Goal: Task Accomplishment & Management: Complete application form

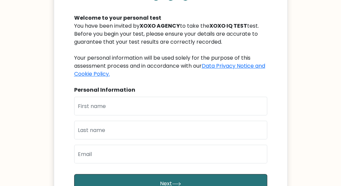
scroll to position [68, 0]
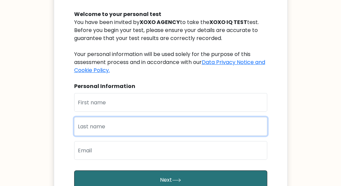
drag, startPoint x: 95, startPoint y: 125, endPoint x: -6, endPoint y: 18, distance: 146.7
click at [0, 18] on html "XOXO IQ TEST Welcome to your personal test You have been invited by XOXO AGENCY…" at bounding box center [170, 119] width 341 height 374
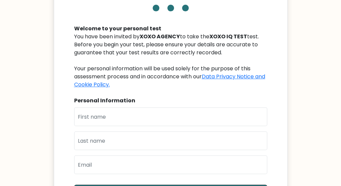
scroll to position [54, 0]
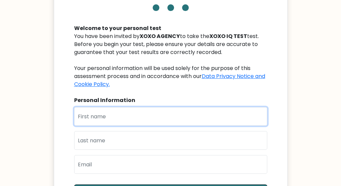
click at [95, 115] on input "text" at bounding box center [170, 116] width 193 height 19
type input "Emmanuel"
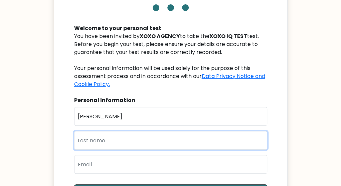
click at [94, 147] on input "text" at bounding box center [170, 140] width 193 height 19
type input "Ozi"
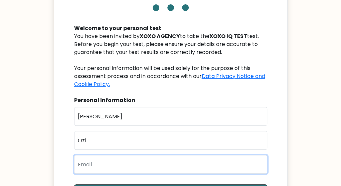
click at [92, 160] on input "email" at bounding box center [170, 164] width 193 height 19
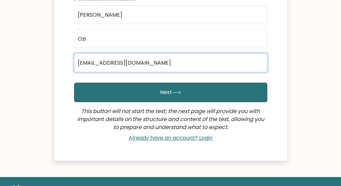
scroll to position [156, 0]
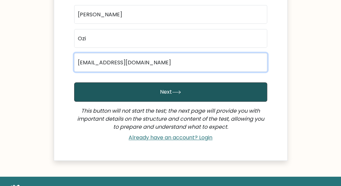
type input "emmanuelozi2017@gmail.com"
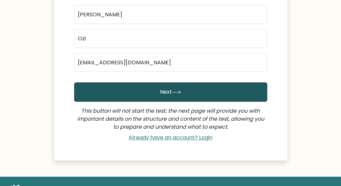
click at [150, 95] on button "Next" at bounding box center [170, 92] width 193 height 19
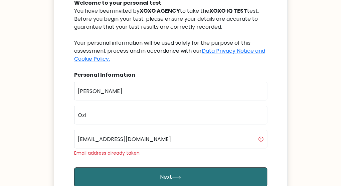
scroll to position [79, 0]
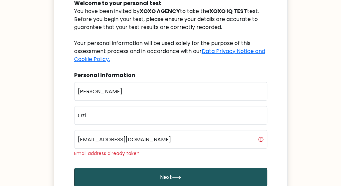
click at [186, 174] on button "Next" at bounding box center [170, 177] width 193 height 19
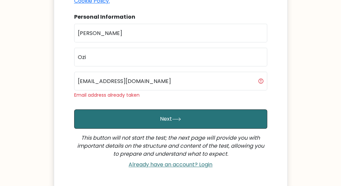
scroll to position [138, 0]
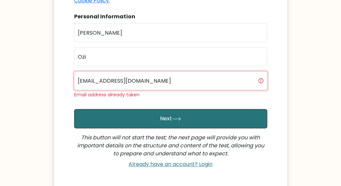
click at [184, 78] on input "[EMAIL_ADDRESS][DOMAIN_NAME]" at bounding box center [170, 80] width 193 height 19
type input "e"
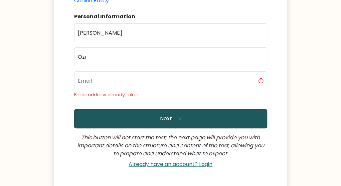
click at [150, 116] on button "Next" at bounding box center [170, 118] width 193 height 19
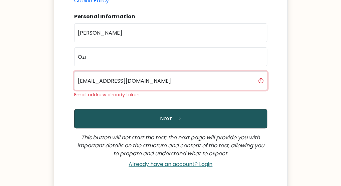
type input "oziemmanuel744@gmail.com"
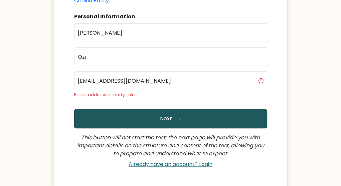
click at [150, 114] on button "Next" at bounding box center [170, 118] width 193 height 19
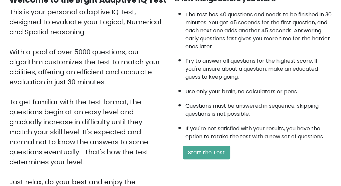
scroll to position [84, 0]
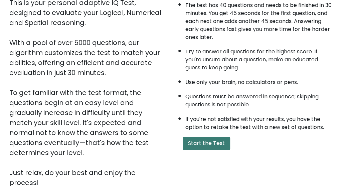
click at [195, 138] on button "Start the Test" at bounding box center [206, 143] width 47 height 13
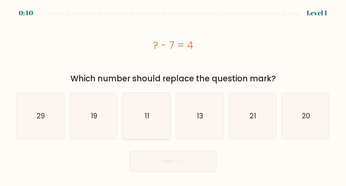
click at [155, 120] on icon "11" at bounding box center [147, 116] width 46 height 46
click at [173, 95] on input "c. 11" at bounding box center [173, 94] width 0 height 2
radio input "true"
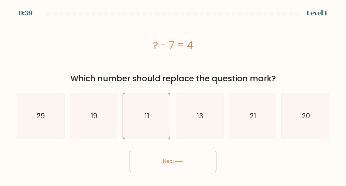
click at [162, 157] on button "Next" at bounding box center [173, 161] width 87 height 21
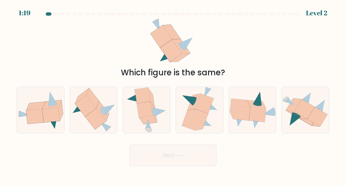
click at [162, 157] on button "Next" at bounding box center [173, 155] width 87 height 21
click at [57, 118] on icon at bounding box center [50, 115] width 17 height 15
click at [173, 95] on input "a." at bounding box center [173, 94] width 0 height 2
radio input "true"
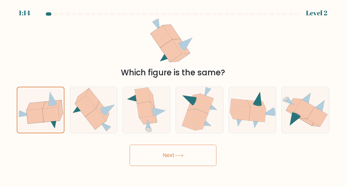
click at [143, 162] on button "Next" at bounding box center [173, 155] width 87 height 21
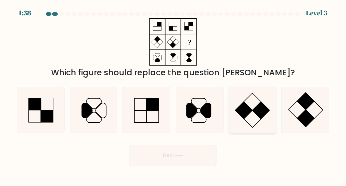
click at [256, 117] on icon at bounding box center [252, 110] width 46 height 46
click at [173, 95] on input "e." at bounding box center [173, 94] width 0 height 2
radio input "true"
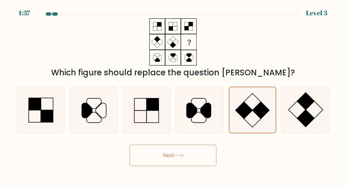
click at [198, 161] on button "Next" at bounding box center [173, 155] width 87 height 21
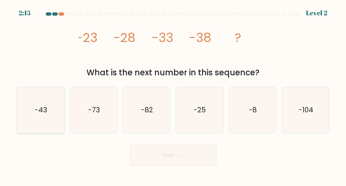
click at [48, 119] on icon "-43" at bounding box center [40, 110] width 46 height 46
click at [173, 95] on input "a. -43" at bounding box center [173, 94] width 0 height 2
radio input "true"
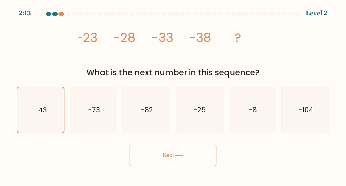
click at [146, 161] on button "Next" at bounding box center [173, 155] width 87 height 21
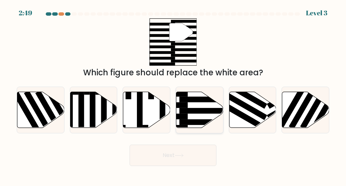
click at [183, 116] on rect at bounding box center [162, 117] width 51 height 6
click at [173, 95] on input "d." at bounding box center [173, 94] width 0 height 2
radio input "true"
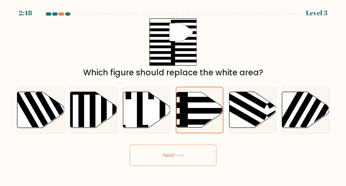
click at [170, 153] on button "Next" at bounding box center [173, 155] width 87 height 21
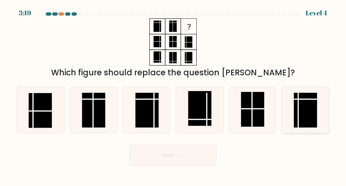
click at [295, 107] on rect at bounding box center [305, 110] width 23 height 35
click at [173, 95] on input "f." at bounding box center [173, 94] width 0 height 2
radio input "true"
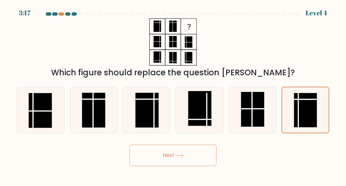
click at [159, 162] on button "Next" at bounding box center [173, 155] width 87 height 21
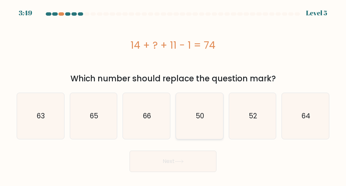
click at [204, 124] on icon "50" at bounding box center [199, 116] width 46 height 46
click at [173, 95] on input "d. 50" at bounding box center [173, 94] width 0 height 2
radio input "true"
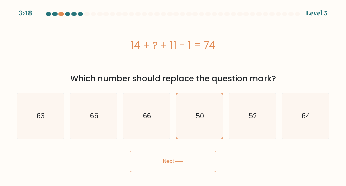
click at [176, 157] on button "Next" at bounding box center [173, 161] width 87 height 21
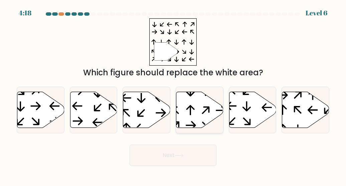
click at [191, 121] on icon at bounding box center [199, 110] width 47 height 36
click at [173, 95] on input "d." at bounding box center [173, 94] width 0 height 2
radio input "true"
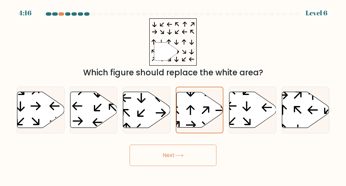
click at [181, 154] on icon at bounding box center [179, 156] width 9 height 4
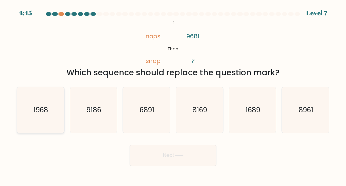
click at [51, 116] on icon "1968" at bounding box center [40, 110] width 46 height 46
click at [173, 95] on input "a. 1968" at bounding box center [173, 94] width 0 height 2
radio input "true"
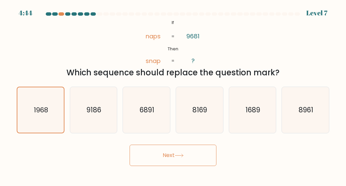
click at [163, 153] on button "Next" at bounding box center [173, 155] width 87 height 21
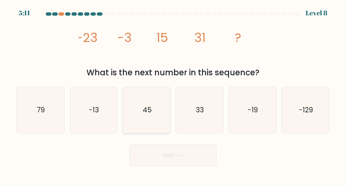
click at [144, 125] on icon "45" at bounding box center [147, 110] width 46 height 46
click at [173, 95] on input "c. 45" at bounding box center [173, 94] width 0 height 2
radio input "true"
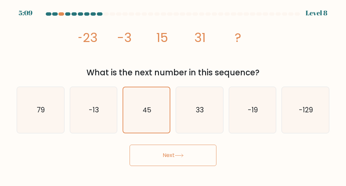
click at [157, 159] on button "Next" at bounding box center [173, 155] width 87 height 21
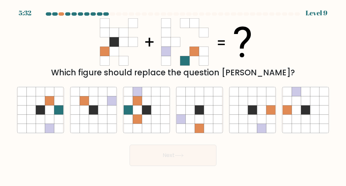
drag, startPoint x: 154, startPoint y: 105, endPoint x: 161, endPoint y: 159, distance: 54.2
click at [161, 159] on form at bounding box center [173, 89] width 346 height 154
click at [150, 133] on icon at bounding box center [146, 128] width 9 height 9
click at [173, 95] on input "c." at bounding box center [173, 94] width 0 height 2
radio input "true"
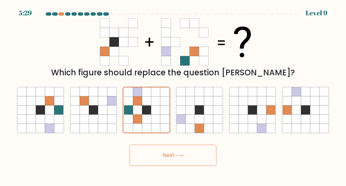
click at [150, 149] on button "Next" at bounding box center [173, 155] width 87 height 21
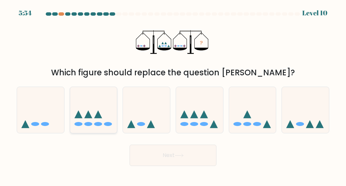
click at [97, 127] on icon at bounding box center [93, 110] width 47 height 39
click at [173, 95] on input "b." at bounding box center [173, 94] width 0 height 2
radio input "true"
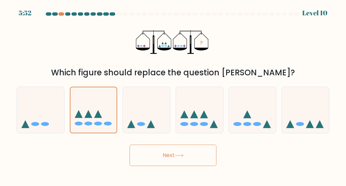
click at [166, 155] on button "Next" at bounding box center [173, 155] width 87 height 21
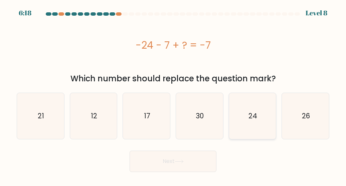
click at [247, 111] on icon "24" at bounding box center [252, 116] width 46 height 46
click at [173, 95] on input "e. 24" at bounding box center [173, 94] width 0 height 2
radio input "true"
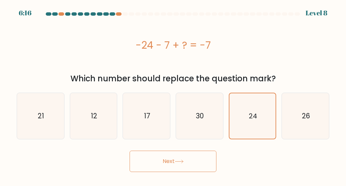
click at [192, 164] on button "Next" at bounding box center [173, 161] width 87 height 21
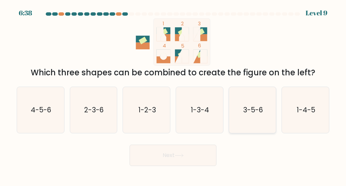
click at [250, 101] on icon "3-5-6" at bounding box center [252, 110] width 46 height 46
click at [173, 95] on input "e. 3-5-6" at bounding box center [173, 94] width 0 height 2
radio input "true"
click at [178, 163] on button "Next" at bounding box center [173, 155] width 87 height 21
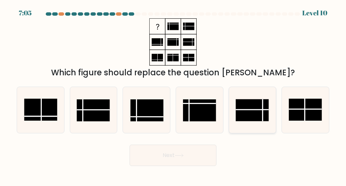
click at [246, 110] on line at bounding box center [252, 110] width 33 height 0
click at [173, 95] on input "e." at bounding box center [173, 94] width 0 height 2
radio input "true"
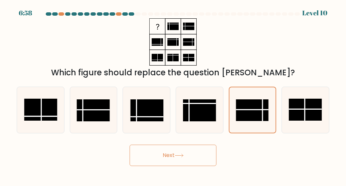
click at [196, 151] on button "Next" at bounding box center [173, 155] width 87 height 21
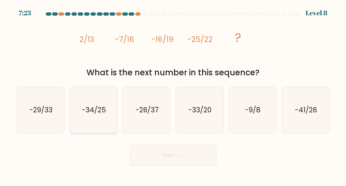
click at [104, 103] on icon "-34/25" at bounding box center [93, 110] width 46 height 46
click at [173, 95] on input "b. -34/25" at bounding box center [173, 94] width 0 height 2
radio input "true"
click at [153, 162] on button "Next" at bounding box center [173, 155] width 87 height 21
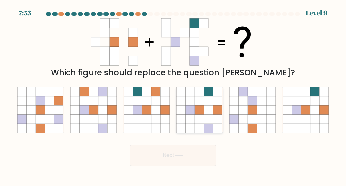
click at [192, 113] on icon at bounding box center [190, 110] width 9 height 9
click at [173, 95] on input "d." at bounding box center [173, 94] width 0 height 2
radio input "true"
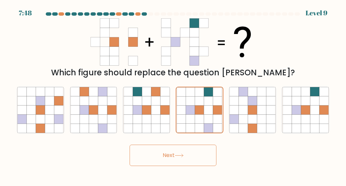
click at [185, 147] on button "Next" at bounding box center [173, 155] width 87 height 21
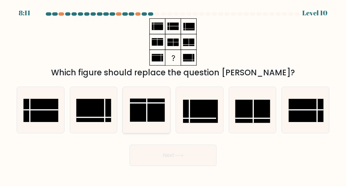
click at [150, 113] on rect at bounding box center [147, 110] width 35 height 23
click at [173, 95] on input "c." at bounding box center [173, 94] width 0 height 2
radio input "true"
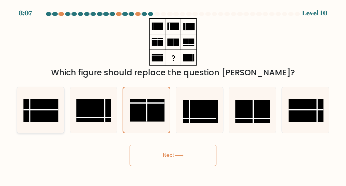
click at [51, 116] on rect at bounding box center [41, 110] width 35 height 23
click at [173, 95] on input "a." at bounding box center [173, 94] width 0 height 2
radio input "true"
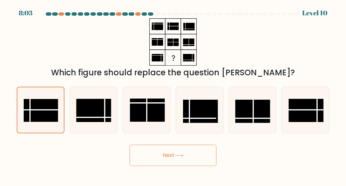
click at [187, 155] on button "Next" at bounding box center [173, 155] width 87 height 21
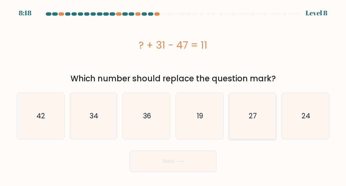
click at [249, 108] on icon "27" at bounding box center [252, 116] width 46 height 46
click at [173, 95] on input "e. 27" at bounding box center [173, 94] width 0 height 2
radio input "true"
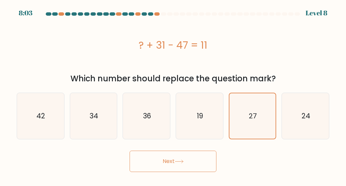
click at [212, 140] on form "a." at bounding box center [173, 92] width 346 height 160
click at [196, 158] on button "Next" at bounding box center [173, 161] width 87 height 21
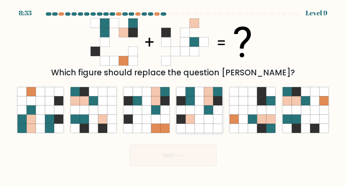
click at [202, 120] on icon at bounding box center [199, 119] width 9 height 9
click at [173, 95] on input "d." at bounding box center [173, 94] width 0 height 2
radio input "true"
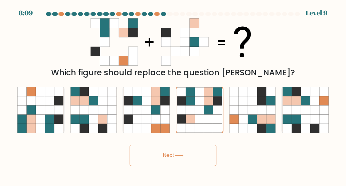
click at [169, 157] on button "Next" at bounding box center [173, 155] width 87 height 21
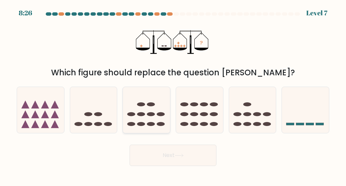
click at [153, 124] on ellipse at bounding box center [151, 124] width 8 height 4
click at [173, 95] on input "c." at bounding box center [173, 94] width 0 height 2
radio input "true"
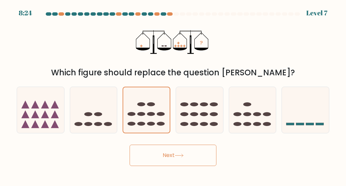
click at [158, 148] on button "Next" at bounding box center [173, 155] width 87 height 21
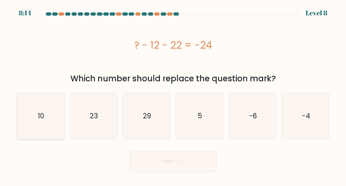
click at [39, 105] on icon "10" at bounding box center [40, 116] width 46 height 46
click at [173, 95] on input "a. 10" at bounding box center [173, 94] width 0 height 2
radio input "true"
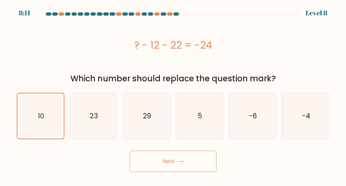
click at [147, 166] on button "Next" at bounding box center [173, 161] width 87 height 21
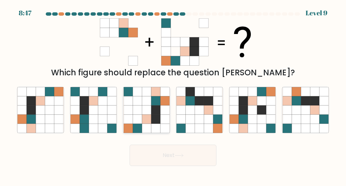
click at [152, 124] on icon at bounding box center [155, 128] width 9 height 9
click at [173, 95] on input "c." at bounding box center [173, 94] width 0 height 2
radio input "true"
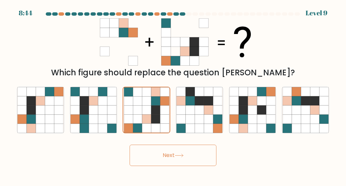
click at [159, 161] on button "Next" at bounding box center [173, 155] width 87 height 21
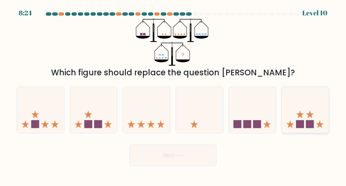
click at [287, 105] on icon at bounding box center [305, 110] width 47 height 39
click at [173, 95] on input "f." at bounding box center [173, 94] width 0 height 2
radio input "true"
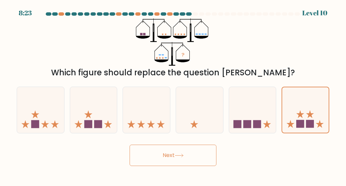
click at [210, 157] on button "Next" at bounding box center [173, 155] width 87 height 21
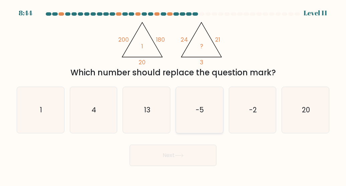
click at [209, 112] on icon "-5" at bounding box center [199, 110] width 46 height 46
click at [173, 95] on input "d. -5" at bounding box center [173, 94] width 0 height 2
radio input "true"
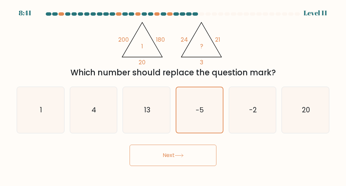
click at [184, 161] on button "Next" at bounding box center [173, 155] width 87 height 21
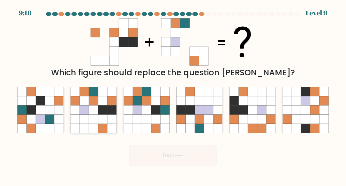
click at [114, 123] on icon at bounding box center [111, 119] width 9 height 9
click at [173, 95] on input "b." at bounding box center [173, 94] width 0 height 2
radio input "true"
click at [156, 161] on button "Next" at bounding box center [173, 155] width 87 height 21
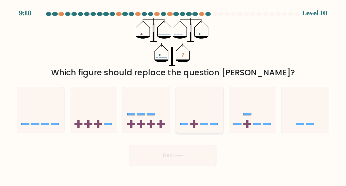
click at [196, 120] on icon at bounding box center [199, 110] width 47 height 39
click at [173, 95] on input "d." at bounding box center [173, 94] width 0 height 2
radio input "true"
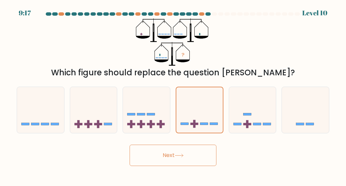
click at [186, 158] on button "Next" at bounding box center [173, 155] width 87 height 21
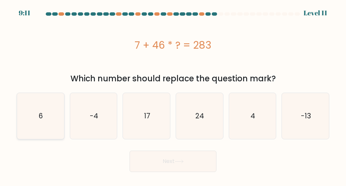
click at [54, 129] on icon "6" at bounding box center [40, 116] width 46 height 46
click at [173, 95] on input "a. 6" at bounding box center [173, 94] width 0 height 2
radio input "true"
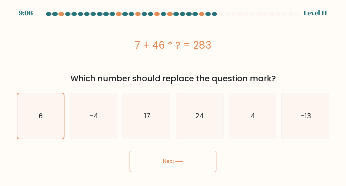
click at [153, 160] on button "Next" at bounding box center [173, 161] width 87 height 21
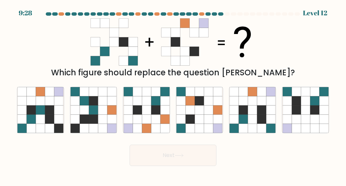
click at [153, 160] on button "Next" at bounding box center [173, 155] width 87 height 21
click at [247, 125] on icon at bounding box center [243, 128] width 9 height 9
click at [173, 95] on input "e." at bounding box center [173, 94] width 0 height 2
radio input "true"
click at [184, 154] on icon at bounding box center [179, 156] width 9 height 4
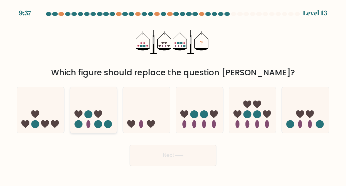
click at [115, 119] on icon at bounding box center [93, 110] width 47 height 39
click at [173, 95] on input "b." at bounding box center [173, 94] width 0 height 2
radio input "true"
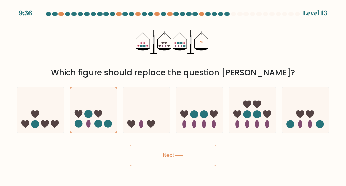
click at [143, 152] on button "Next" at bounding box center [173, 155] width 87 height 21
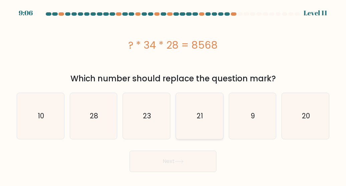
click at [204, 119] on icon "21" at bounding box center [199, 116] width 46 height 46
click at [173, 95] on input "d. 21" at bounding box center [173, 94] width 0 height 2
radio input "true"
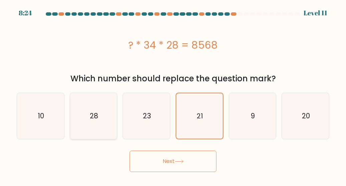
click at [90, 108] on icon "28" at bounding box center [93, 116] width 46 height 46
click at [173, 95] on input "b. 28" at bounding box center [173, 94] width 0 height 2
radio input "true"
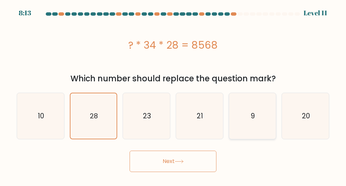
click at [236, 128] on icon "9" at bounding box center [252, 116] width 46 height 46
click at [173, 95] on input "e. 9" at bounding box center [173, 94] width 0 height 2
radio input "true"
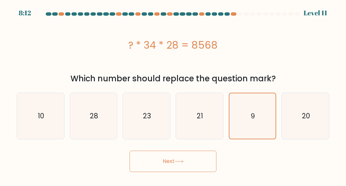
click at [194, 157] on button "Next" at bounding box center [173, 161] width 87 height 21
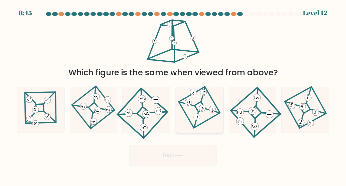
click at [206, 116] on icon at bounding box center [199, 110] width 31 height 37
click at [173, 95] on input "d." at bounding box center [173, 94] width 0 height 2
radio input "true"
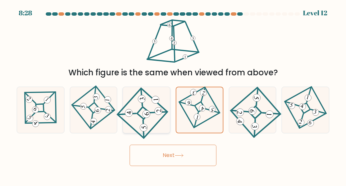
click at [149, 116] on 841 at bounding box center [146, 114] width 8 height 8
click at [173, 95] on input "c." at bounding box center [173, 94] width 0 height 2
radio input "true"
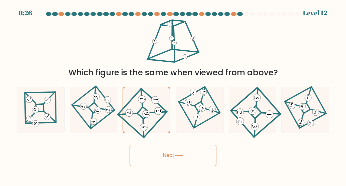
click at [157, 165] on button "Next" at bounding box center [173, 155] width 87 height 21
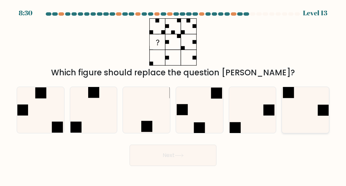
click at [288, 113] on icon at bounding box center [306, 110] width 46 height 46
click at [173, 95] on input "f." at bounding box center [173, 94] width 0 height 2
radio input "true"
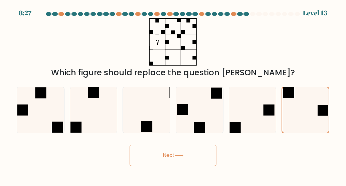
click at [176, 163] on button "Next" at bounding box center [173, 155] width 87 height 21
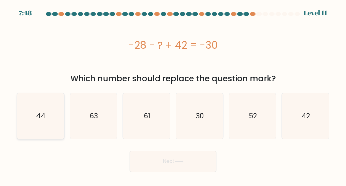
click at [40, 121] on text "44" at bounding box center [40, 116] width 9 height 10
click at [173, 95] on input "a. 44" at bounding box center [173, 94] width 0 height 2
radio input "true"
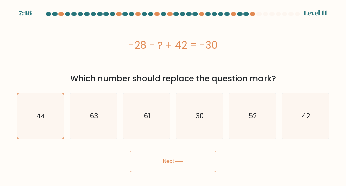
click at [139, 158] on button "Next" at bounding box center [173, 161] width 87 height 21
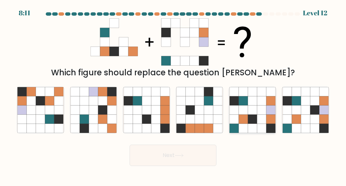
click at [253, 127] on icon at bounding box center [252, 128] width 9 height 9
click at [173, 95] on input "e." at bounding box center [173, 94] width 0 height 2
radio input "true"
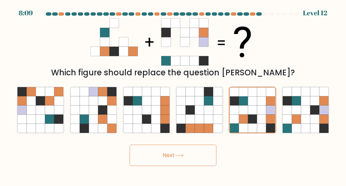
click at [190, 157] on button "Next" at bounding box center [173, 155] width 87 height 21
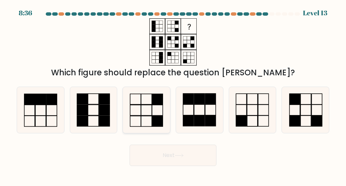
click at [149, 119] on icon at bounding box center [147, 110] width 46 height 46
click at [173, 95] on input "c." at bounding box center [173, 94] width 0 height 2
radio input "true"
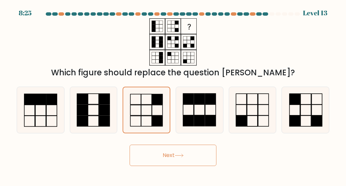
click at [177, 155] on icon at bounding box center [179, 156] width 9 height 4
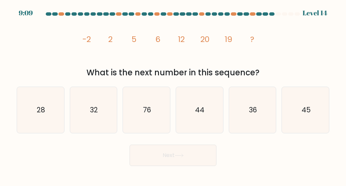
click at [177, 155] on icon at bounding box center [179, 156] width 9 height 4
click at [272, 166] on div "Next" at bounding box center [173, 154] width 321 height 25
click at [47, 112] on icon "28" at bounding box center [40, 110] width 46 height 46
click at [173, 95] on input "a. 28" at bounding box center [173, 94] width 0 height 2
radio input "true"
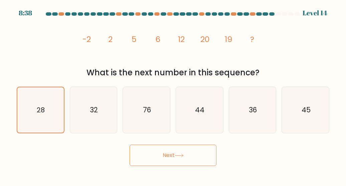
click at [168, 152] on button "Next" at bounding box center [173, 155] width 87 height 21
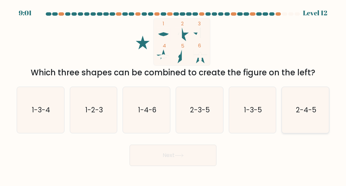
click at [287, 118] on icon "2-4-5" at bounding box center [306, 110] width 46 height 46
click at [173, 95] on input "f. 2-4-5" at bounding box center [173, 94] width 0 height 2
radio input "true"
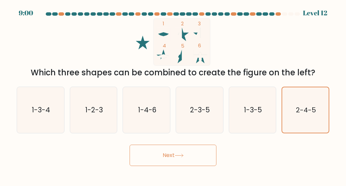
click at [208, 158] on button "Next" at bounding box center [173, 155] width 87 height 21
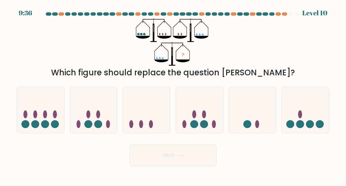
click at [208, 158] on button "Next" at bounding box center [173, 155] width 87 height 21
click at [233, 160] on div "Next" at bounding box center [173, 154] width 321 height 25
click at [264, 122] on icon at bounding box center [252, 110] width 47 height 39
click at [173, 95] on input "e." at bounding box center [173, 94] width 0 height 2
radio input "true"
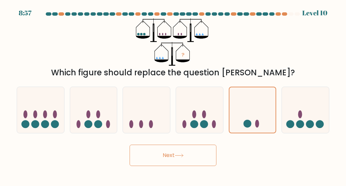
click at [204, 157] on button "Next" at bounding box center [173, 155] width 87 height 21
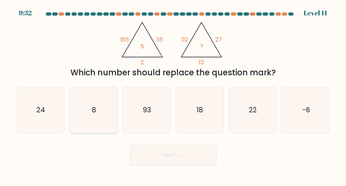
click at [102, 116] on icon "8" at bounding box center [93, 110] width 46 height 46
click at [173, 95] on input "b. 8" at bounding box center [173, 94] width 0 height 2
radio input "true"
click at [310, 109] on text "-6" at bounding box center [306, 110] width 8 height 10
click at [173, 95] on input "f. -6" at bounding box center [173, 94] width 0 height 2
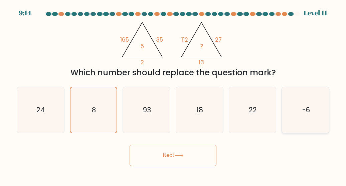
radio input "true"
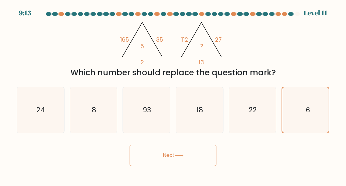
click at [205, 151] on button "Next" at bounding box center [173, 155] width 87 height 21
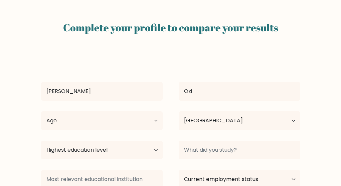
select select "NG"
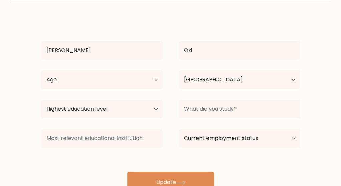
scroll to position [67, 0]
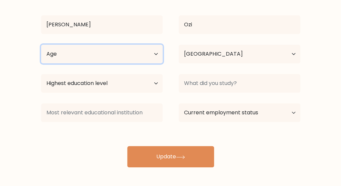
click at [155, 52] on select "Age Under 18 years old 18-24 years old 25-34 years old 35-44 years old 45-54 ye…" at bounding box center [102, 54] width 122 height 19
select select "18_24"
click at [41, 45] on select "Age Under 18 years old 18-24 years old 25-34 years old 35-44 years old 45-54 ye…" at bounding box center [102, 54] width 122 height 19
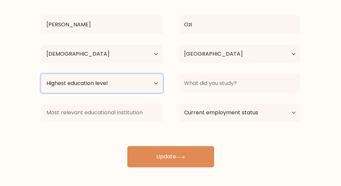
click at [154, 80] on select "Highest education level No schooling Primary Lower Secondary Upper Secondary Oc…" at bounding box center [102, 83] width 122 height 19
select select "bachelors_degree"
click at [41, 74] on select "Highest education level No schooling Primary Lower Secondary Upper Secondary Oc…" at bounding box center [102, 83] width 122 height 19
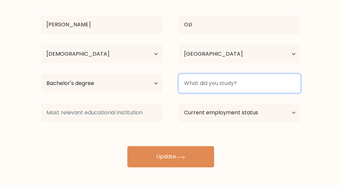
click at [217, 81] on input at bounding box center [240, 83] width 122 height 19
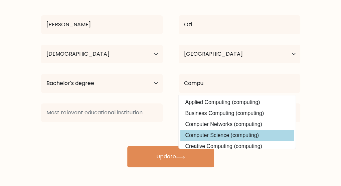
click at [214, 131] on div "Emmanuel Ozi Age Under 18 years old 18-24 years old 25-34 years old 35-44 years…" at bounding box center [170, 79] width 267 height 176
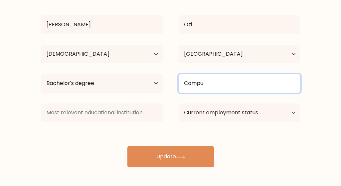
click at [227, 86] on input "Compu" at bounding box center [240, 83] width 122 height 19
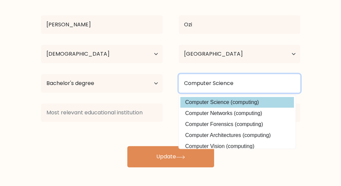
type input "Computer Science"
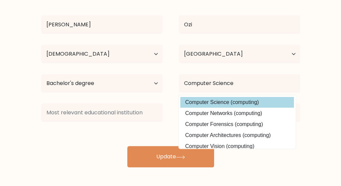
click at [272, 103] on option "Computer Science (computing)" at bounding box center [237, 102] width 114 height 11
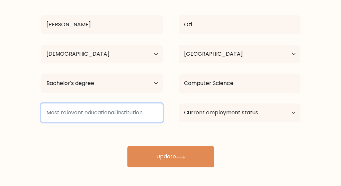
click at [151, 114] on input at bounding box center [102, 113] width 122 height 19
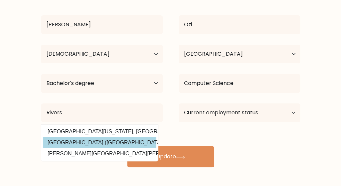
click at [120, 144] on option "Rivers State University (Nigeria)" at bounding box center [100, 143] width 114 height 11
type input "[GEOGRAPHIC_DATA]"
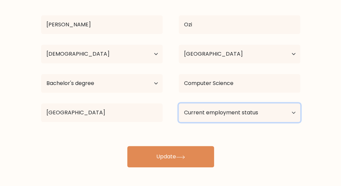
click at [207, 112] on select "Current employment status Employed Student Retired Other / prefer not to answer" at bounding box center [240, 113] width 122 height 19
select select "other"
click at [179, 104] on select "Current employment status Employed Student Retired Other / prefer not to answer" at bounding box center [240, 113] width 122 height 19
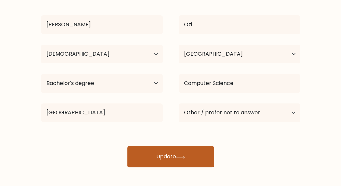
click at [200, 159] on button "Update" at bounding box center [170, 156] width 87 height 21
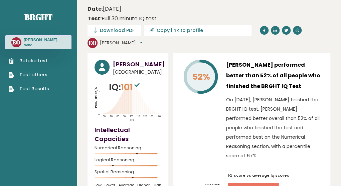
click at [142, 40] on button "[PERSON_NAME]" at bounding box center [121, 43] width 42 height 7
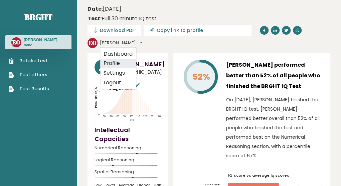
click at [136, 59] on link "Profile" at bounding box center [118, 64] width 36 height 10
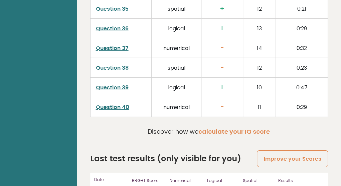
scroll to position [1831, 0]
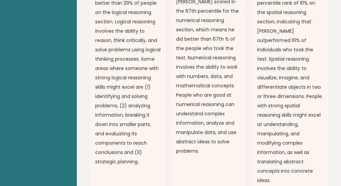
scroll to position [660, 0]
